Goal: Transaction & Acquisition: Purchase product/service

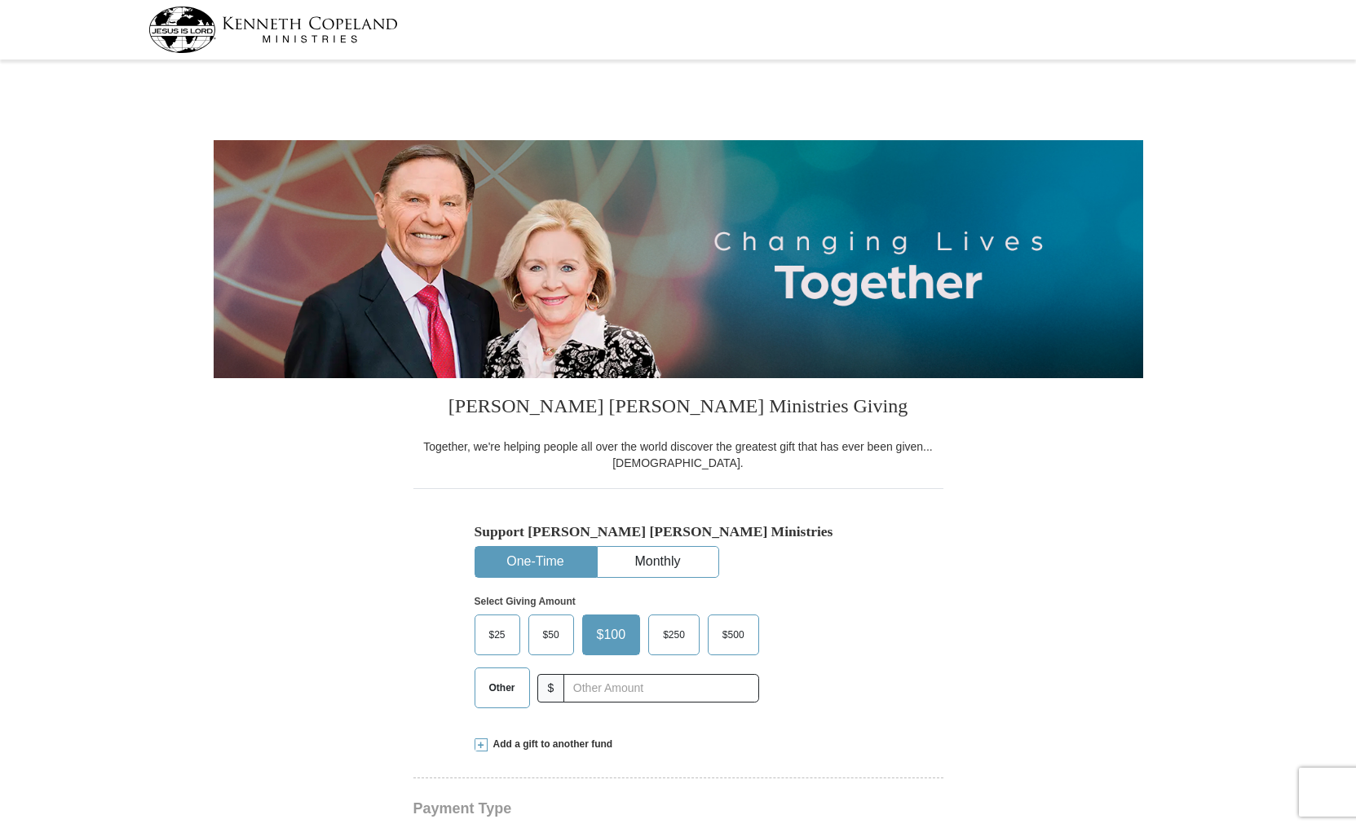
select select "CA"
drag, startPoint x: 517, startPoint y: 693, endPoint x: 537, endPoint y: 690, distance: 20.5
click at [518, 692] on span "Other" at bounding box center [502, 688] width 42 height 24
click at [0, 0] on input "Other" at bounding box center [0, 0] width 0 height 0
click at [601, 688] on input "text" at bounding box center [660, 688] width 181 height 29
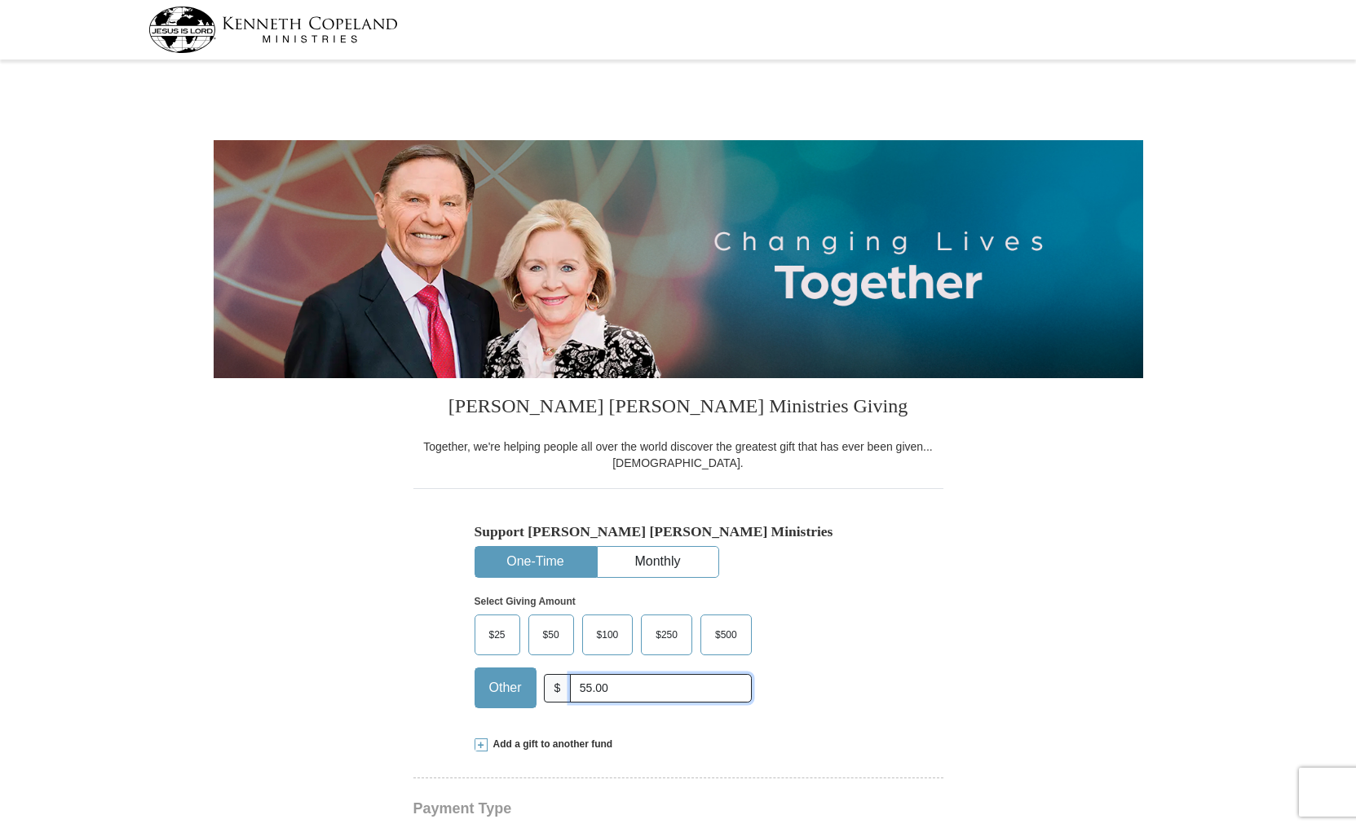
type input "55.00"
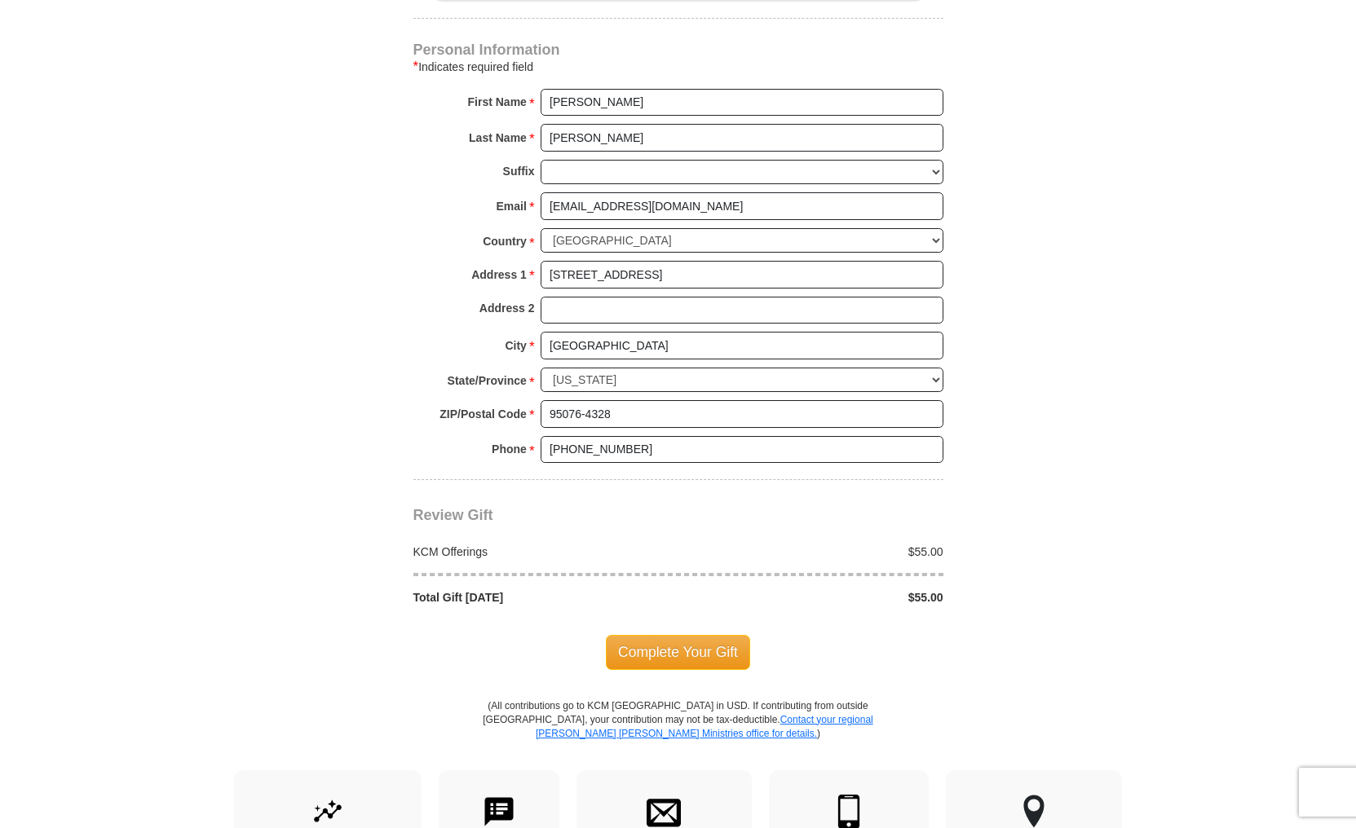
scroll to position [1167, 0]
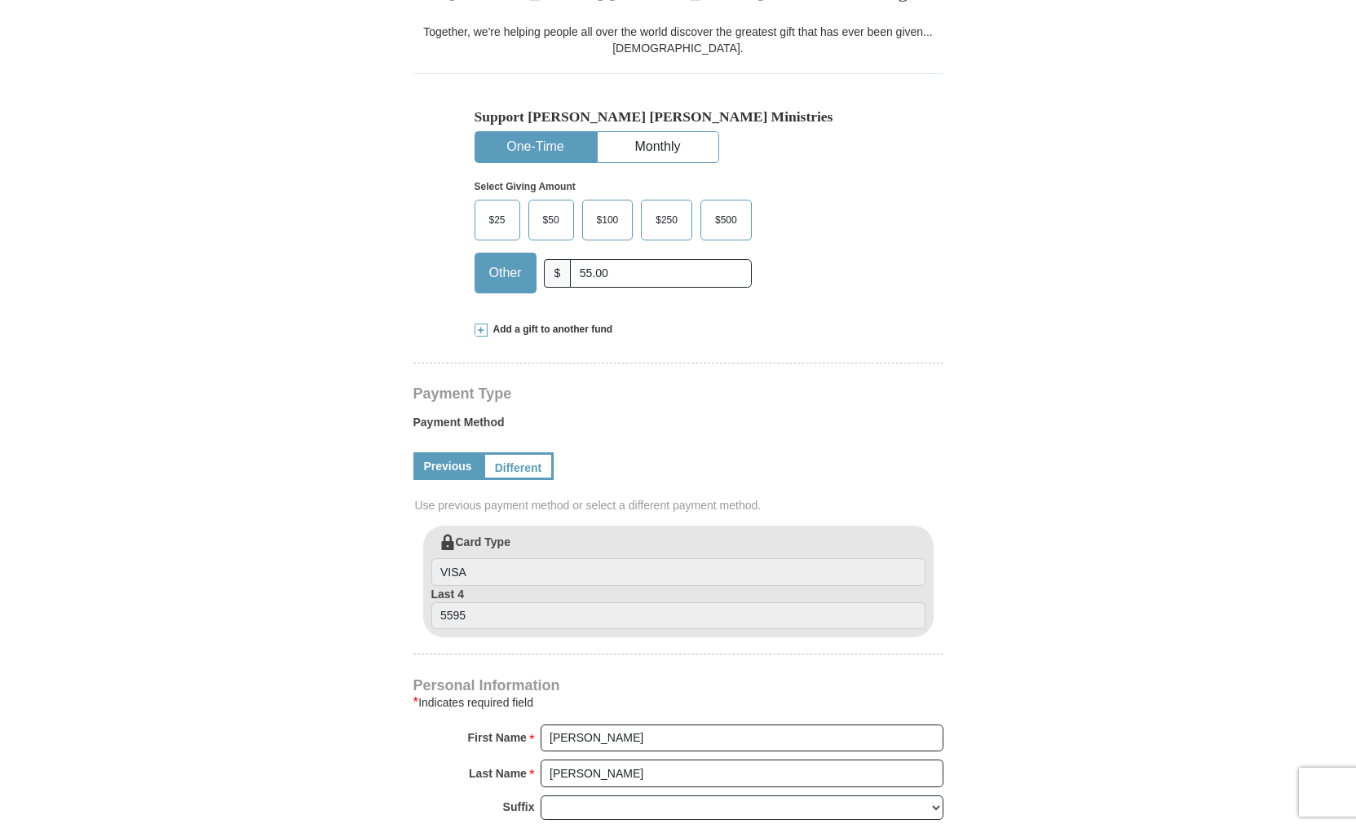
scroll to position [412, 0]
click at [556, 566] on input "VISA" at bounding box center [678, 575] width 494 height 28
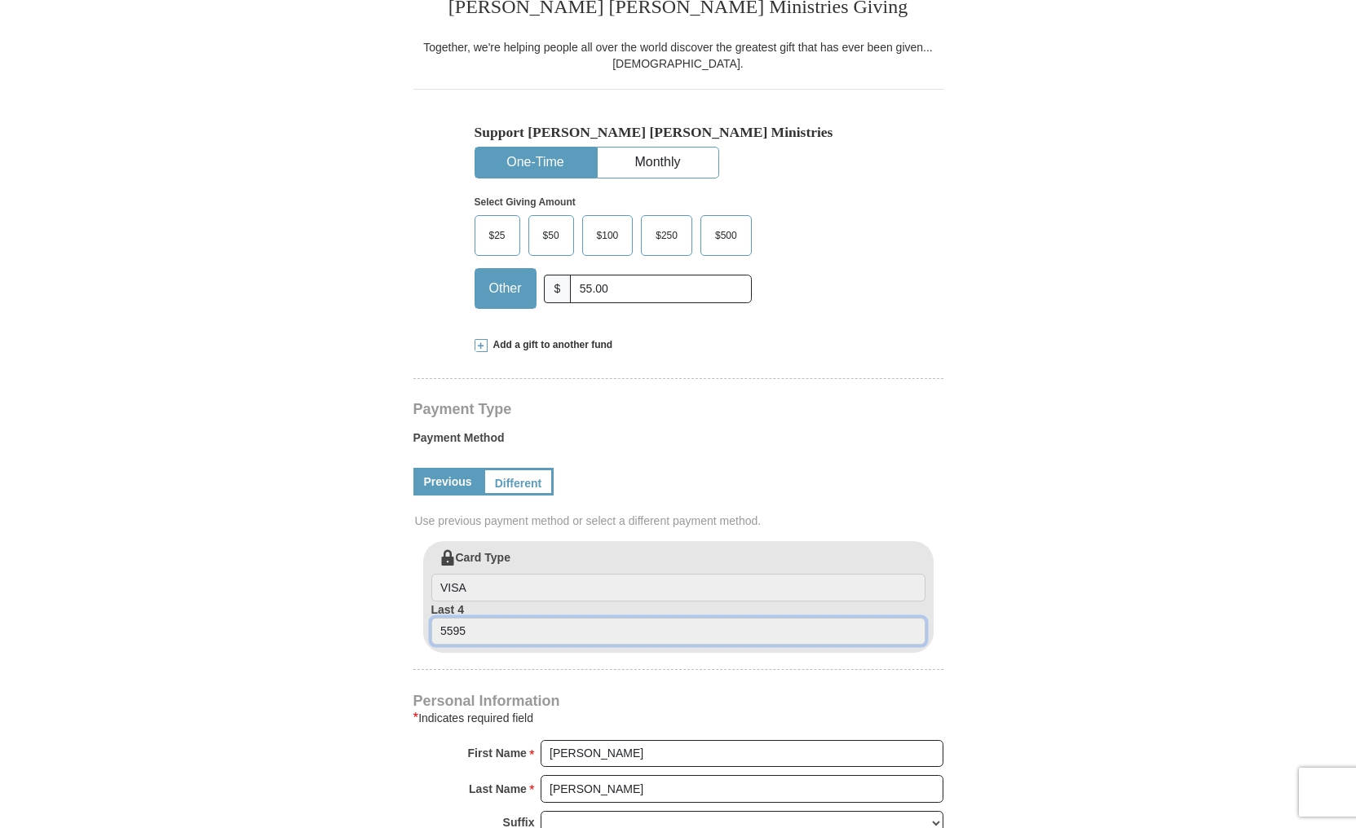
click at [545, 623] on input "5595" at bounding box center [678, 632] width 494 height 28
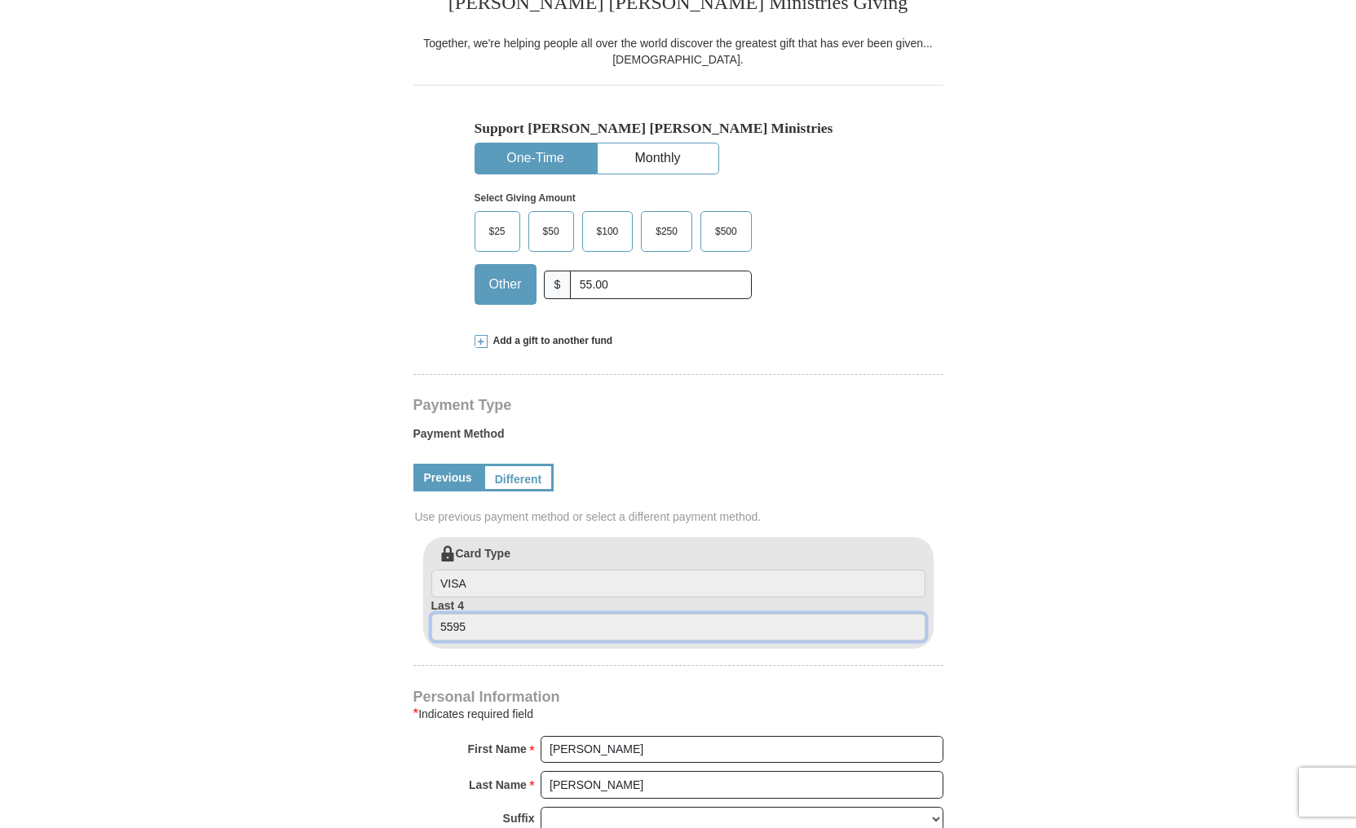
drag, startPoint x: 538, startPoint y: 624, endPoint x: 457, endPoint y: 612, distance: 81.5
click at [430, 623] on div "Card Type VISA Last 4 5595" at bounding box center [678, 593] width 510 height 112
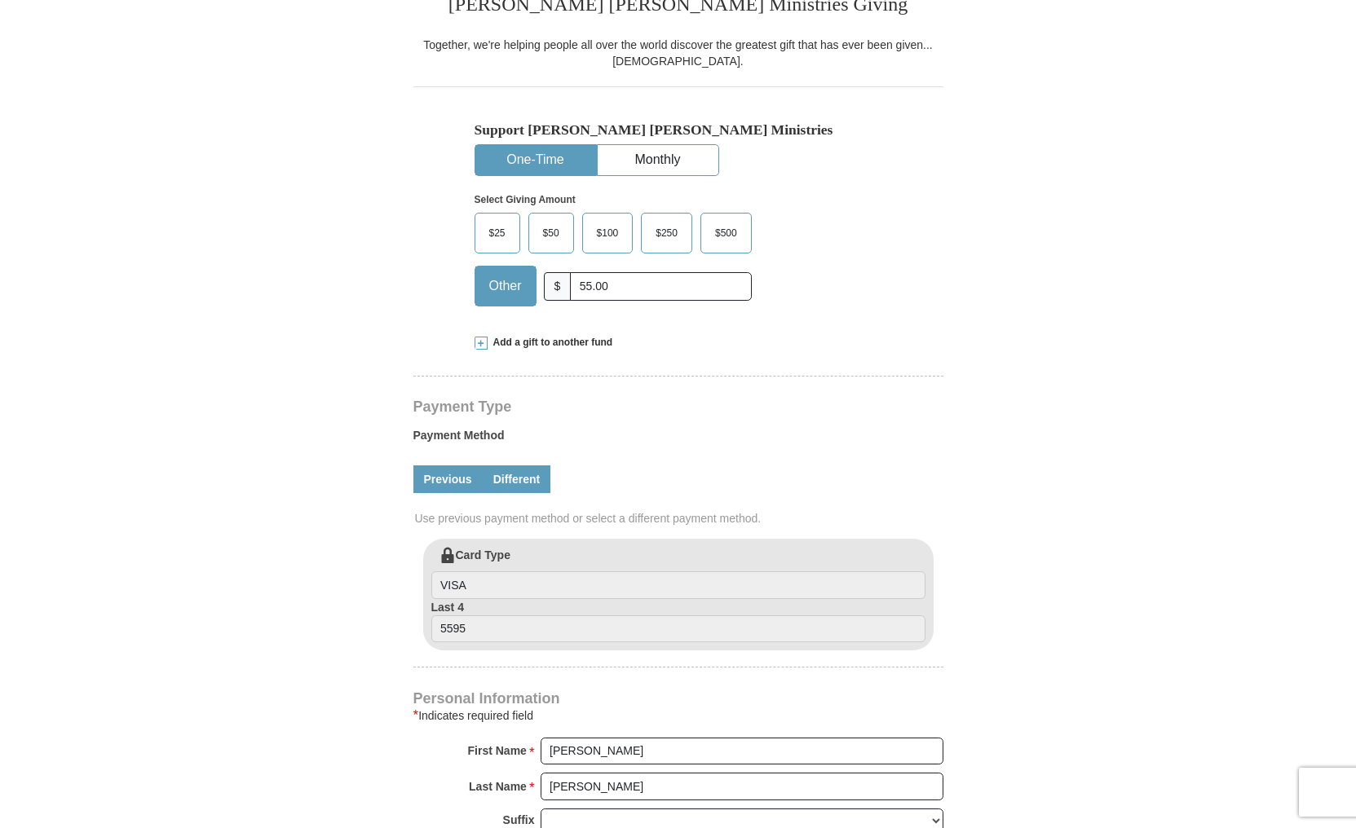
click at [522, 483] on link "Different" at bounding box center [517, 479] width 68 height 28
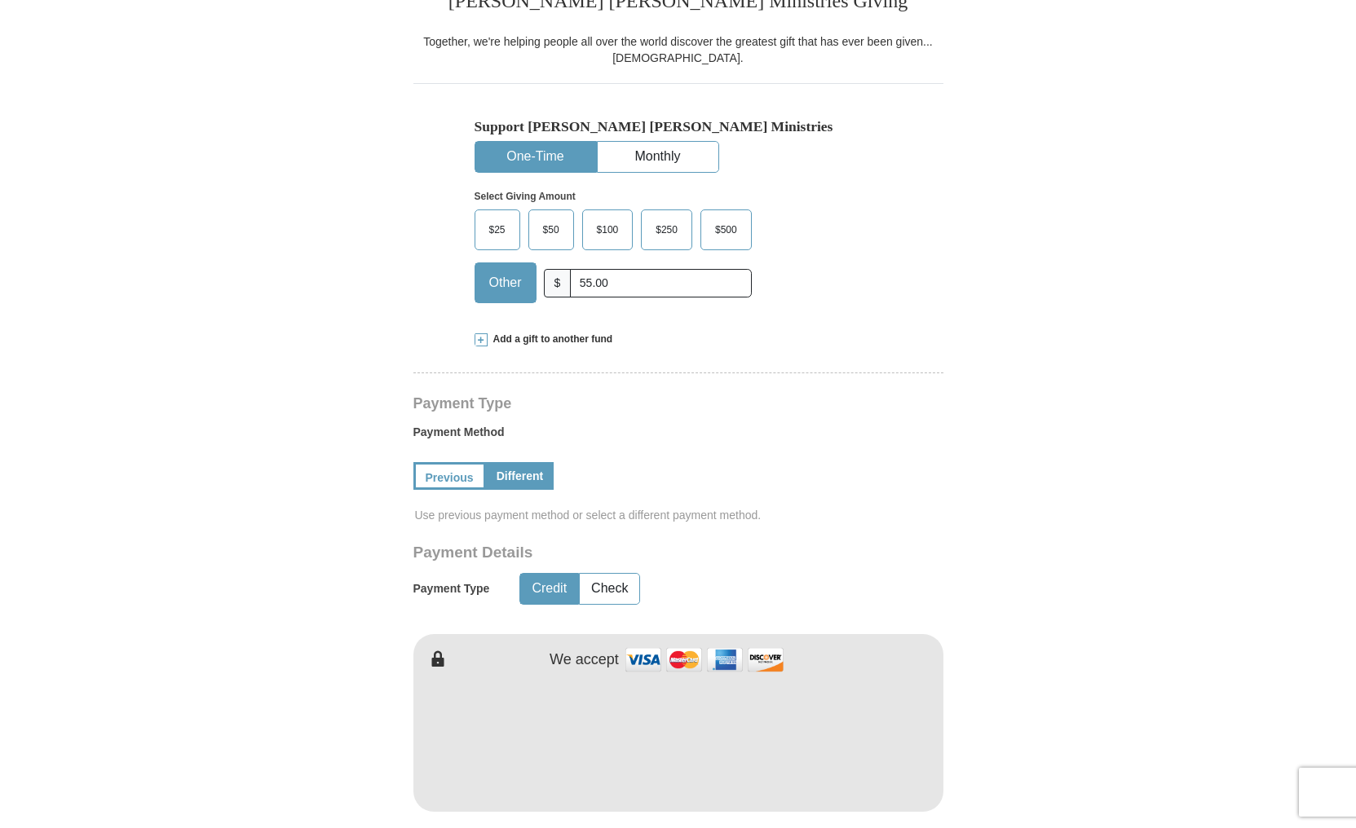
click at [1053, 749] on form "Kenneth Copeland Ministries Giving Together, we're helping people all over the …" at bounding box center [678, 620] width 929 height 1920
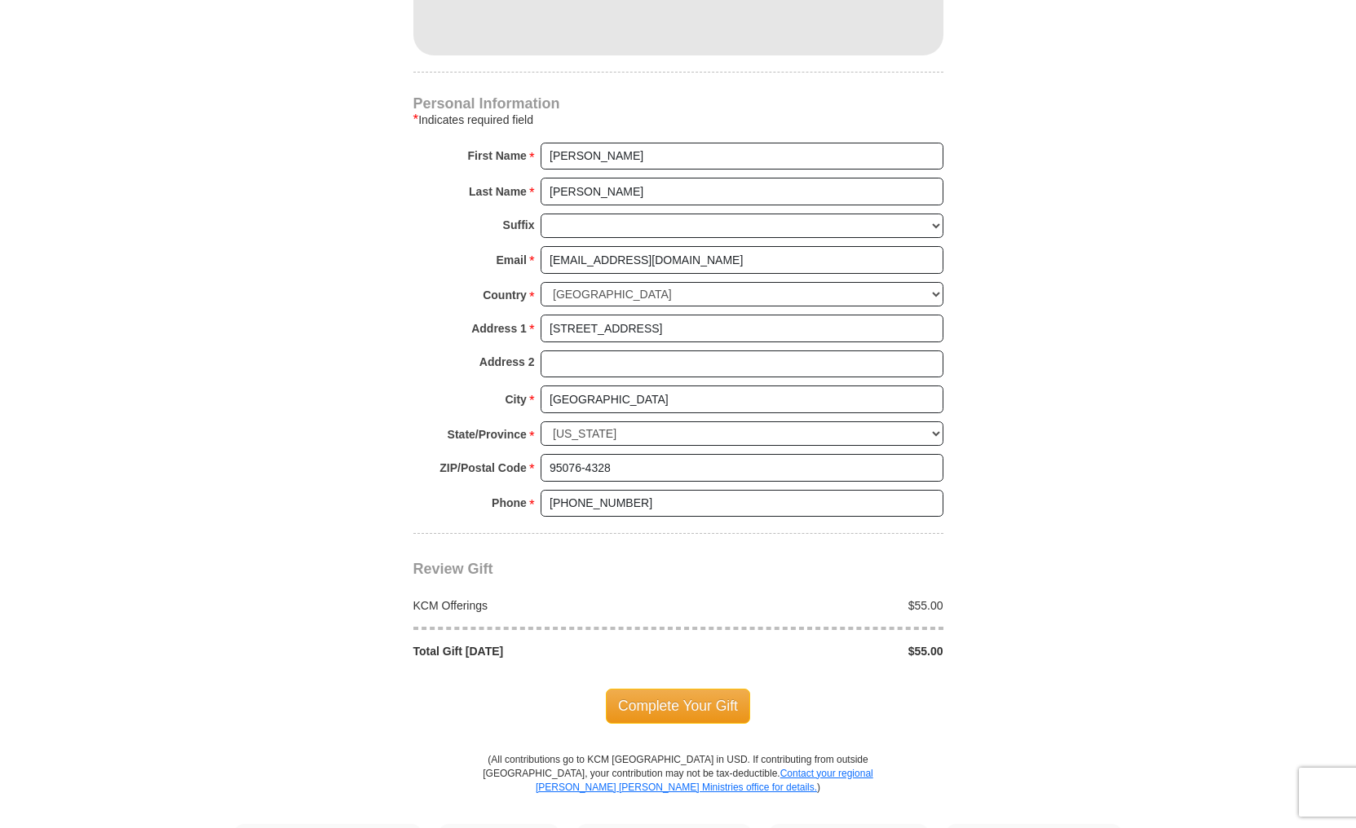
scroll to position [1175, 0]
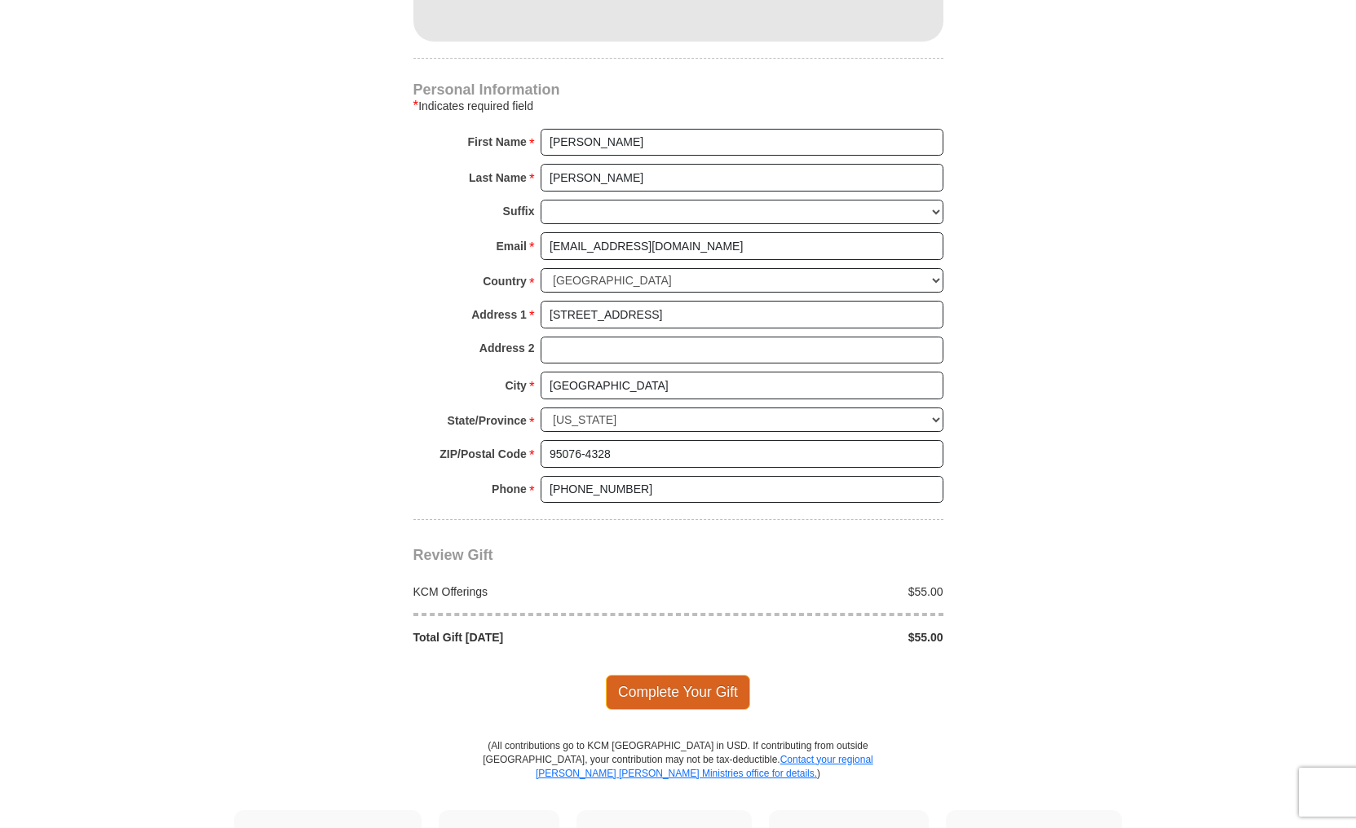
click at [658, 675] on span "Complete Your Gift" at bounding box center [678, 692] width 144 height 34
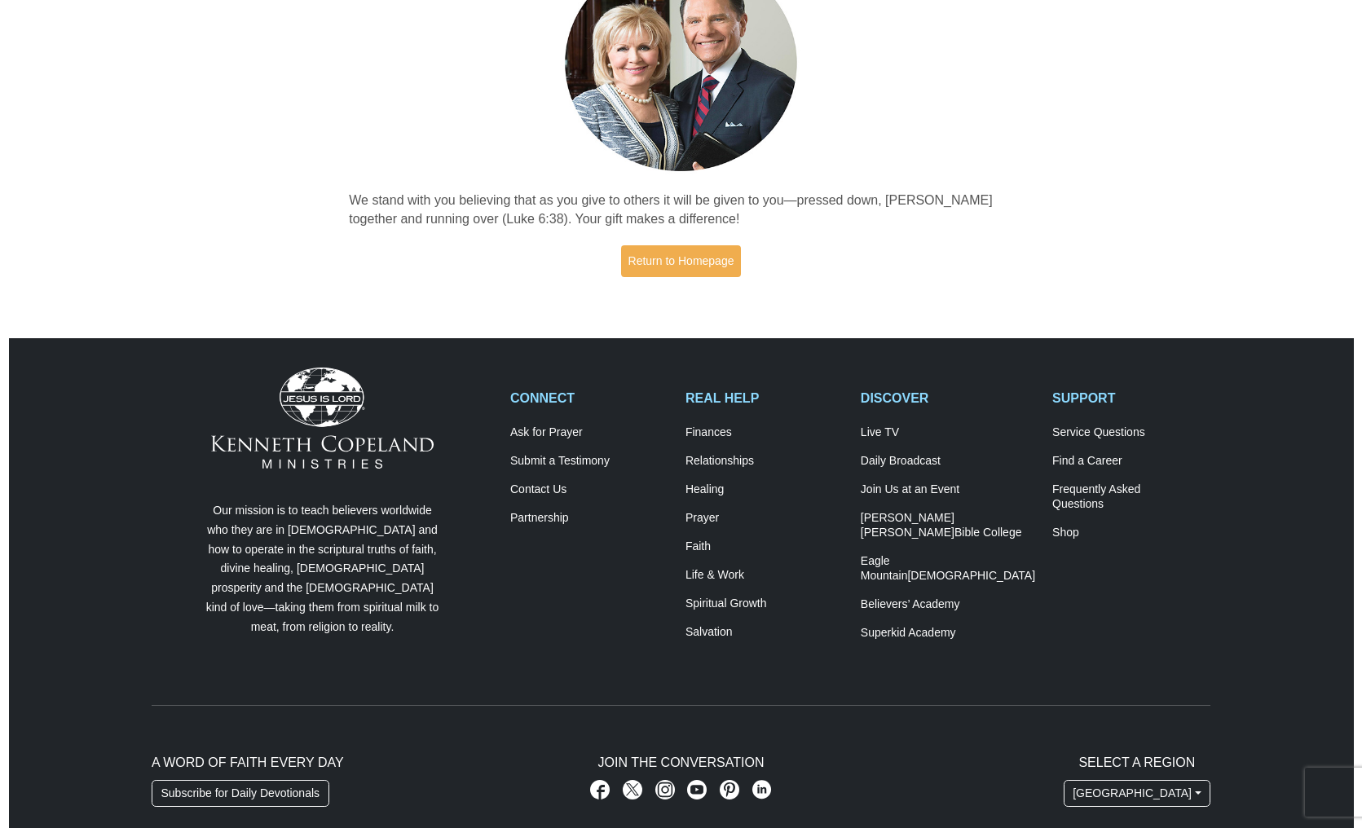
scroll to position [188, 0]
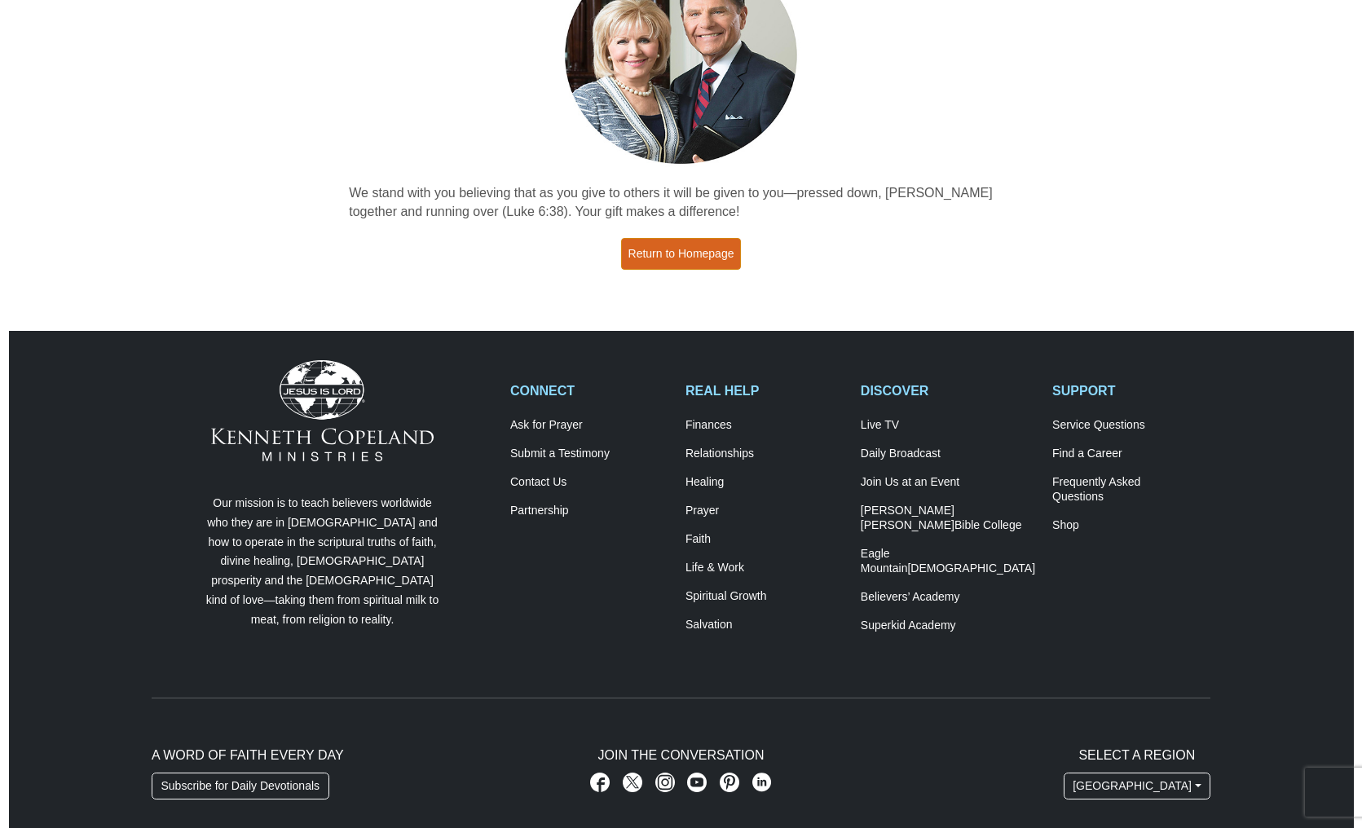
click at [677, 249] on link "Return to Homepage" at bounding box center [681, 254] width 121 height 32
